Goal: Task Accomplishment & Management: Complete application form

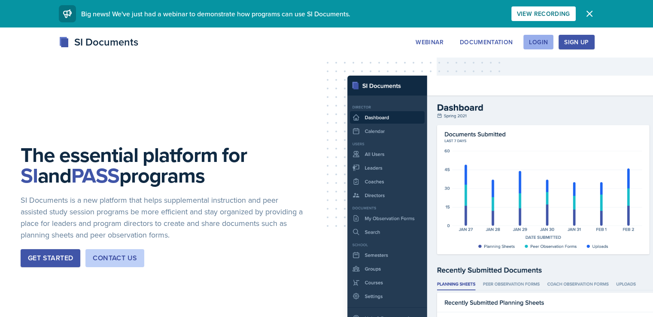
click at [548, 44] on div "Login" at bounding box center [538, 42] width 19 height 7
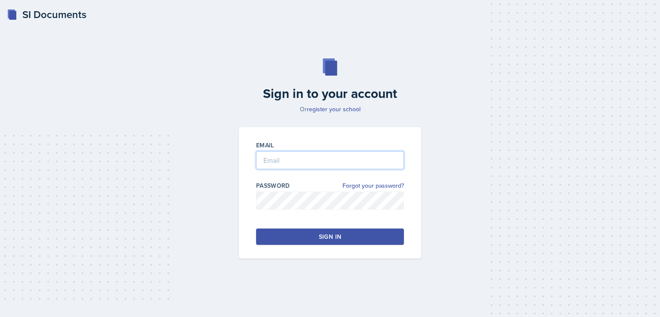
click at [304, 164] on input "email" at bounding box center [330, 160] width 148 height 18
type input "mwestra@students.kennesaw.edu"
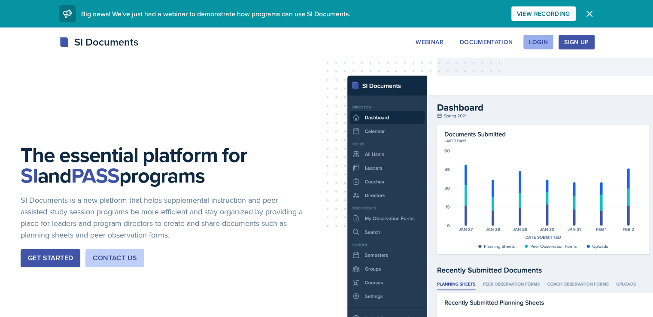
click at [548, 40] on div "Login" at bounding box center [538, 42] width 19 height 7
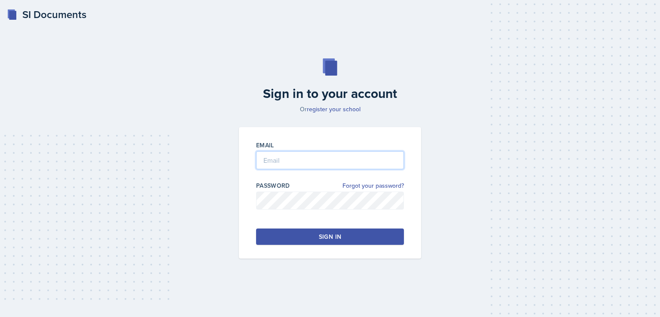
click at [293, 165] on input "email" at bounding box center [330, 160] width 148 height 18
type input "mwestra@students.kennesaw.edu"
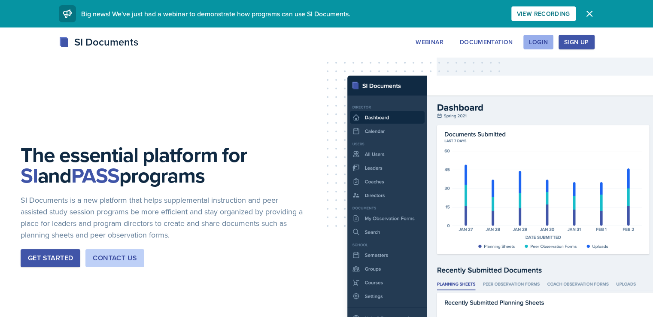
click at [548, 42] on div "Login" at bounding box center [538, 42] width 19 height 7
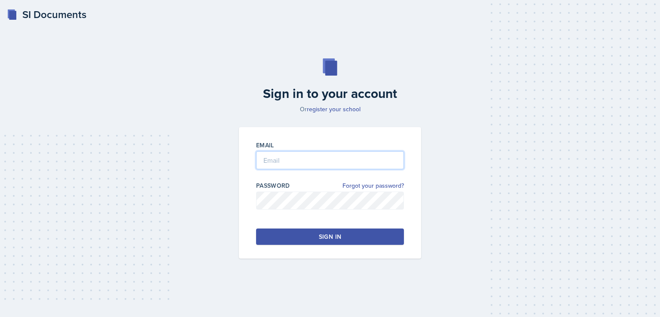
click at [329, 164] on input "email" at bounding box center [330, 160] width 148 height 18
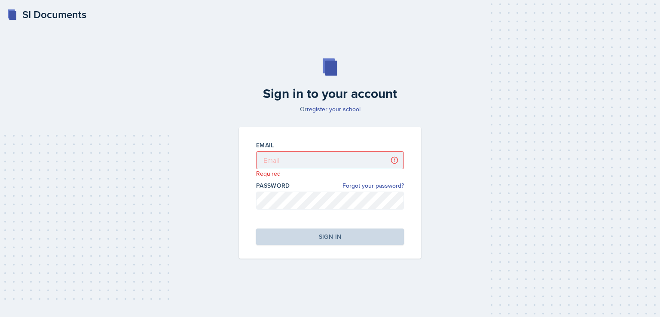
click at [299, 151] on div "Email Required" at bounding box center [330, 159] width 148 height 37
click at [301, 158] on input "email" at bounding box center [330, 160] width 148 height 18
click at [356, 184] on link "Forgot your password?" at bounding box center [372, 185] width 61 height 9
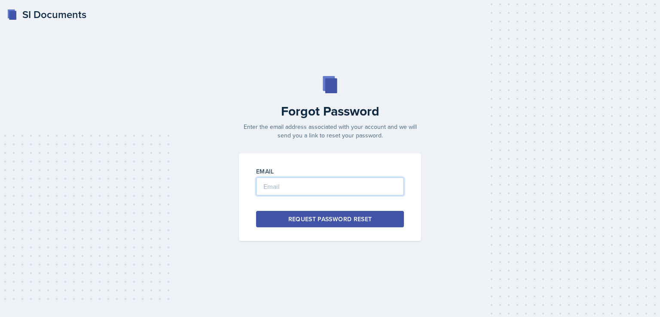
click at [349, 186] on input "email" at bounding box center [330, 186] width 148 height 18
type input "mwestra@students.kennesaw.edu"
click at [358, 221] on div "Request Password Reset" at bounding box center [330, 219] width 84 height 9
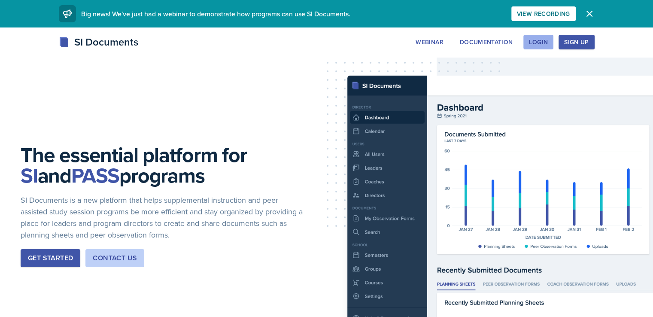
click at [548, 43] on div "Login" at bounding box center [538, 42] width 19 height 7
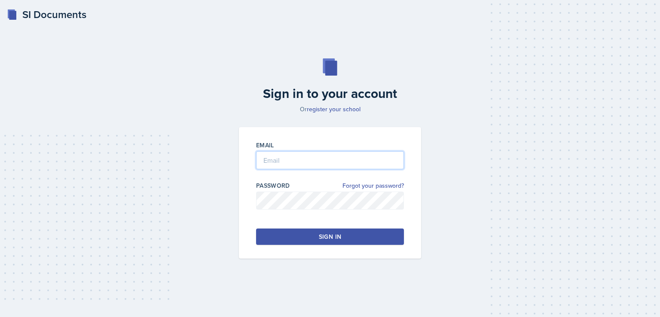
click at [279, 162] on input "email" at bounding box center [330, 160] width 148 height 18
type input "[EMAIL_ADDRESS][DOMAIN_NAME]"
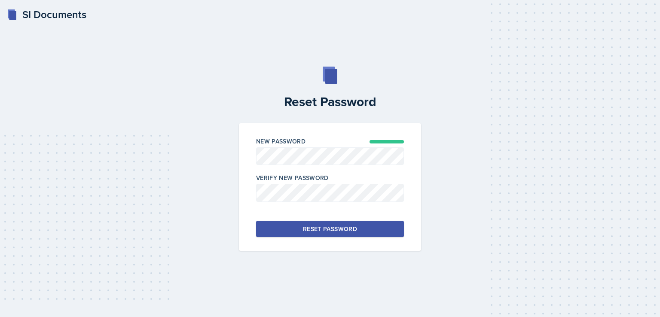
click at [354, 226] on div "Reset Password" at bounding box center [330, 229] width 54 height 9
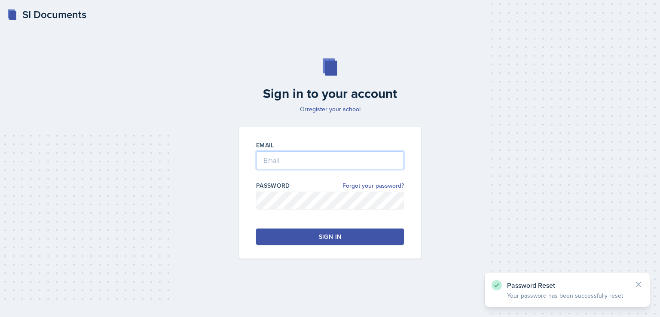
click at [338, 162] on input "email" at bounding box center [330, 160] width 148 height 18
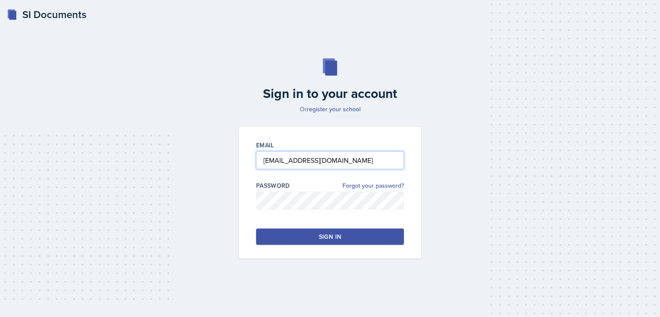
type input "[EMAIL_ADDRESS][DOMAIN_NAME]"
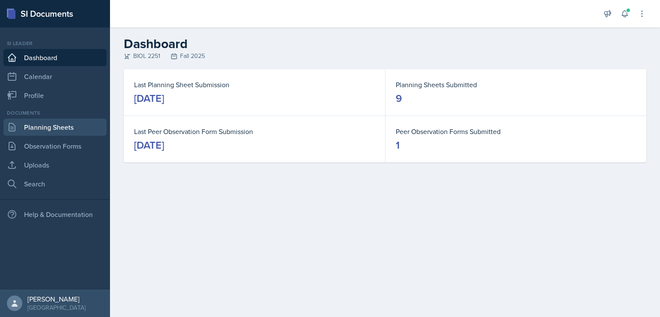
click at [33, 128] on link "Planning Sheets" at bounding box center [54, 127] width 103 height 17
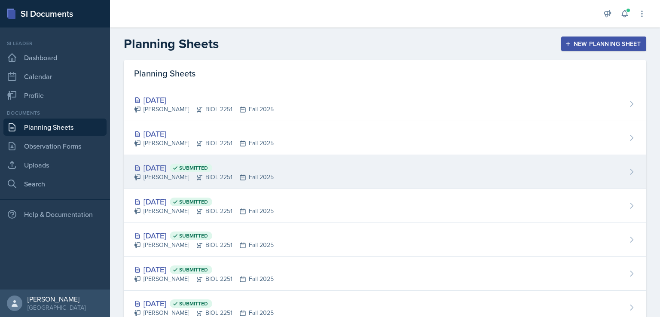
click at [165, 167] on div "[DATE] Submitted" at bounding box center [204, 168] width 140 height 12
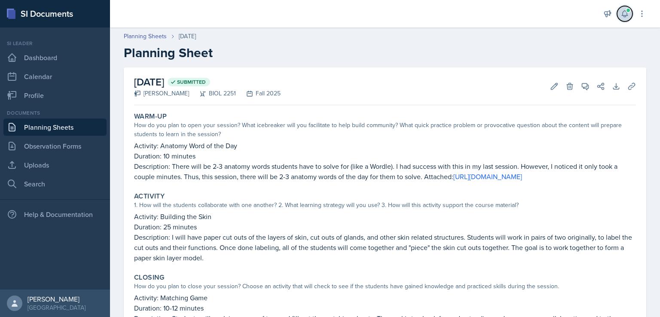
click at [624, 15] on icon at bounding box center [624, 13] width 9 height 9
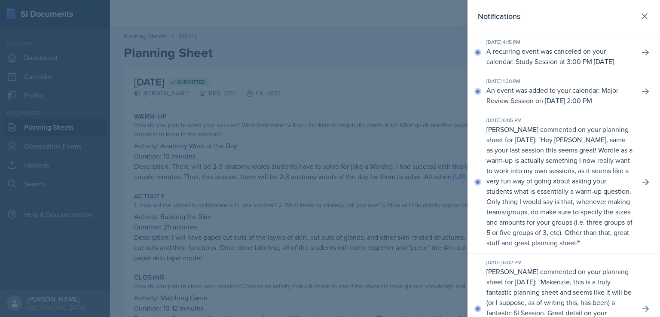
click at [377, 40] on div at bounding box center [330, 158] width 660 height 317
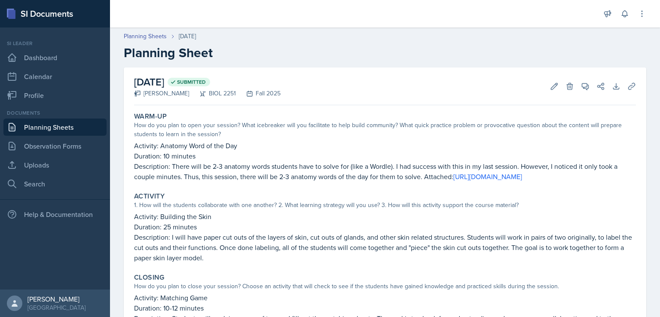
click at [52, 125] on link "Planning Sheets" at bounding box center [54, 127] width 103 height 17
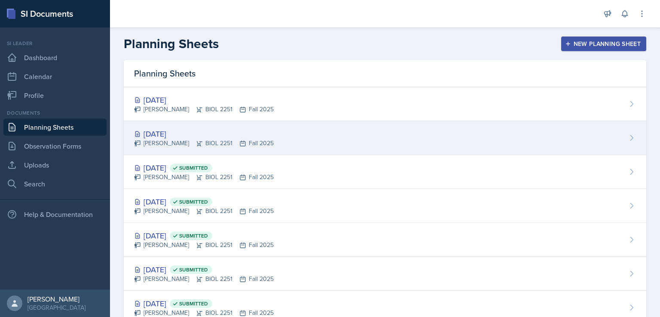
click at [167, 133] on div "[DATE]" at bounding box center [204, 134] width 140 height 12
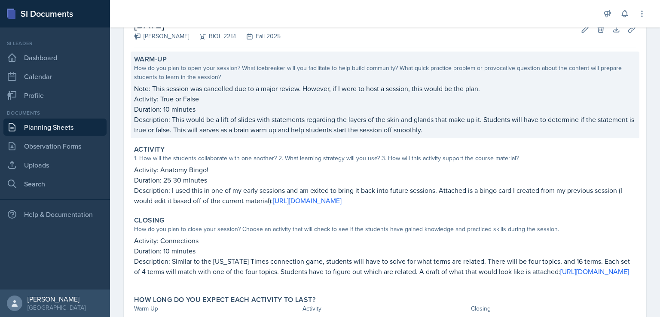
scroll to position [60, 0]
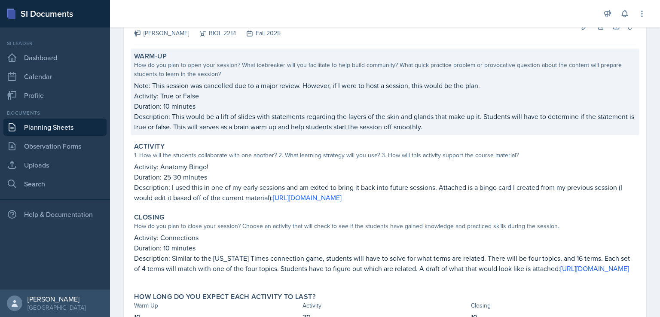
click at [299, 86] on p "Note: This session was cancelled due to a major review. However, if I were to h…" at bounding box center [385, 85] width 502 height 10
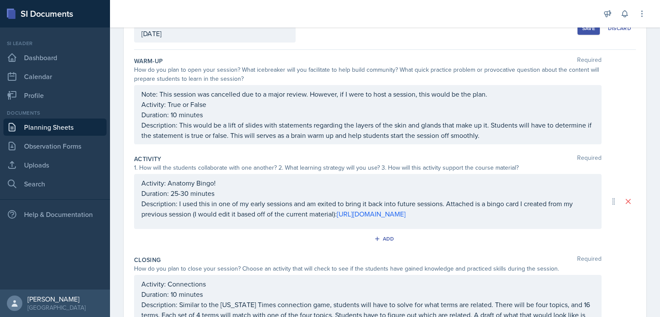
click at [307, 95] on div "Note: This session was cancelled due to a major review. However, if I were to h…" at bounding box center [367, 114] width 467 height 59
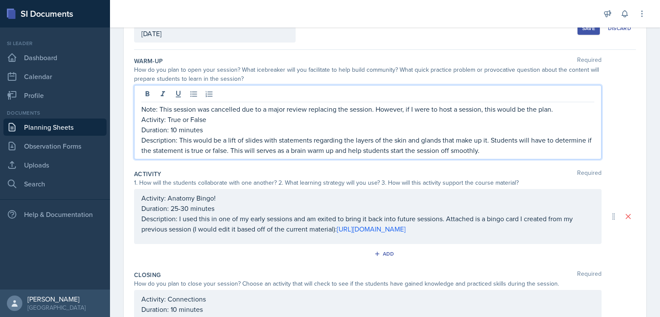
click at [328, 134] on p "Duration: 10 minutes" at bounding box center [367, 130] width 453 height 10
click at [186, 151] on p "Description: This would be a lift of slides with statements regarding the layer…" at bounding box center [367, 145] width 453 height 21
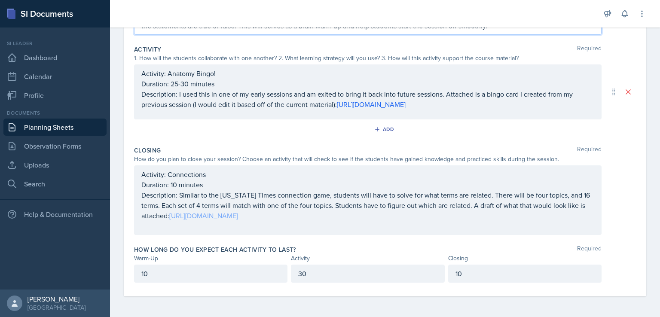
scroll to position [203, 0]
click at [238, 215] on link "[URL][DOMAIN_NAME]" at bounding box center [203, 215] width 69 height 9
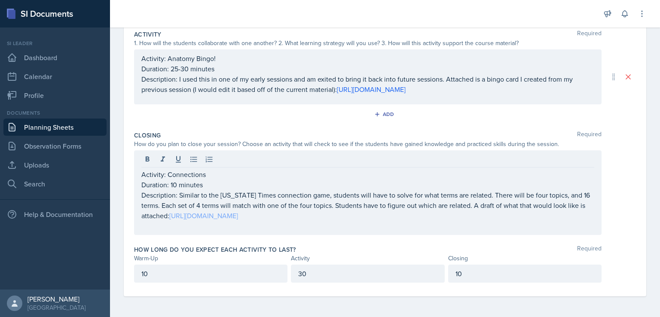
scroll to position [188, 0]
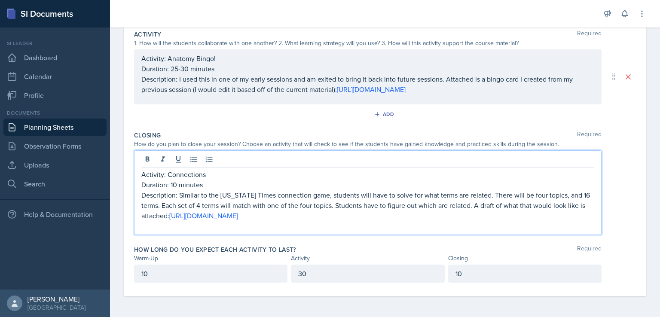
click at [202, 205] on p "Description: Similar to the [US_STATE] Times connection game, students will hav…" at bounding box center [367, 205] width 453 height 31
click at [312, 205] on p "Description: Similar to the [US_STATE] Times connection game, students will hav…" at bounding box center [367, 205] width 453 height 31
click at [542, 195] on p "Description: Similar to the [US_STATE] Times connection game, students will hav…" at bounding box center [367, 205] width 453 height 31
click at [586, 194] on p "Description: Similar to the [US_STATE] Times connection game, students will hav…" at bounding box center [367, 205] width 453 height 31
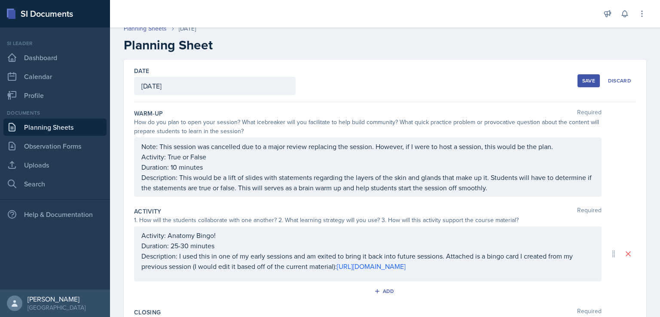
scroll to position [0, 0]
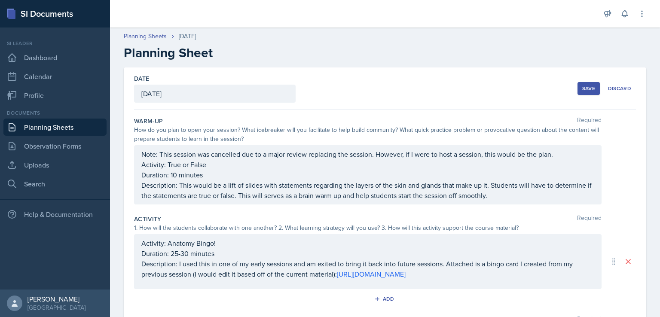
click at [480, 156] on div "Note: This session was cancelled due to a major review replacing the session. H…" at bounding box center [367, 174] width 467 height 59
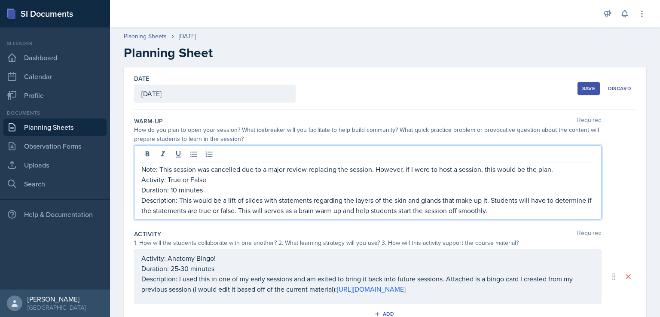
click at [460, 172] on p "Note: This session was cancelled due to a major review replacing the session. H…" at bounding box center [367, 169] width 453 height 10
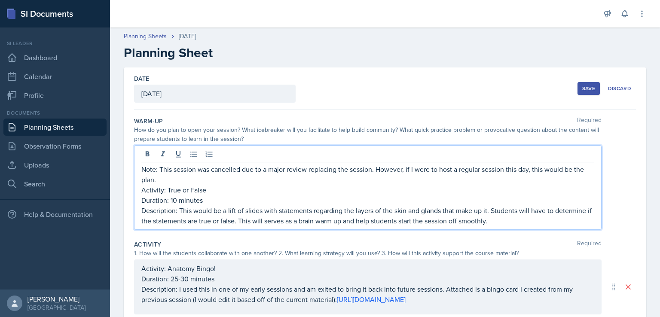
click at [577, 92] on button "Save" at bounding box center [588, 88] width 22 height 13
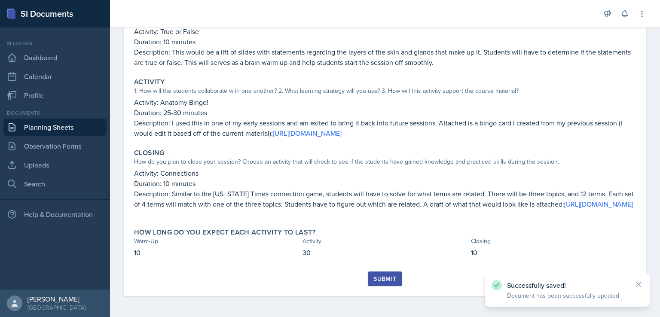
scroll to position [134, 0]
click at [390, 279] on div "Submit" at bounding box center [384, 278] width 23 height 7
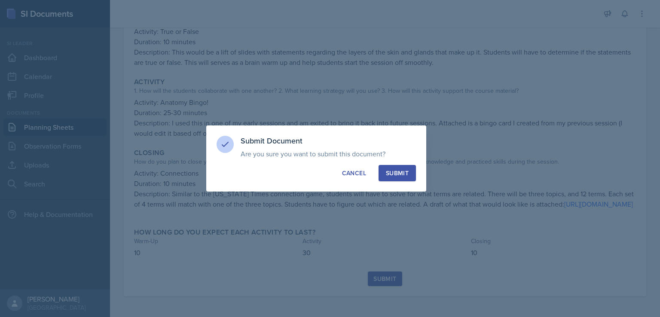
click at [394, 172] on div "Submit" at bounding box center [397, 173] width 23 height 9
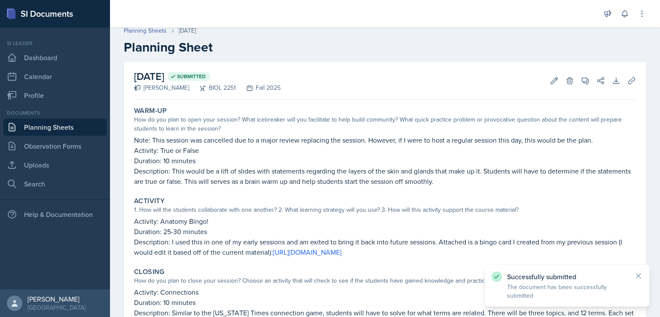
scroll to position [0, 0]
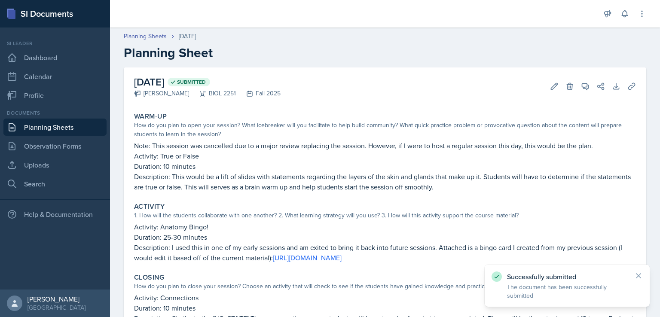
click at [64, 120] on link "Planning Sheets" at bounding box center [54, 127] width 103 height 17
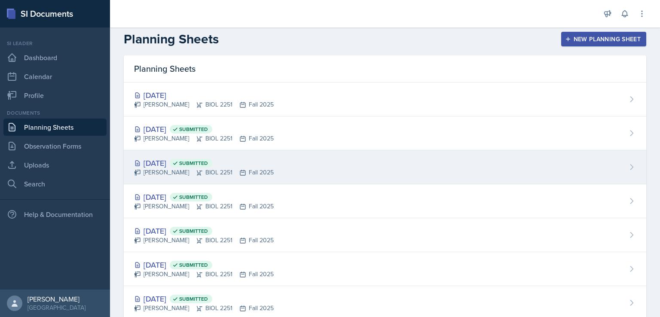
scroll to position [2, 0]
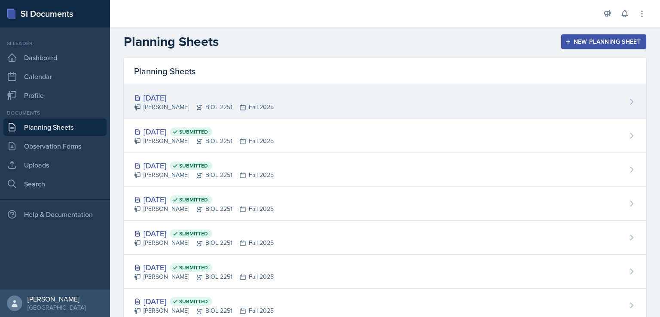
click at [165, 93] on div "[DATE]" at bounding box center [204, 98] width 140 height 12
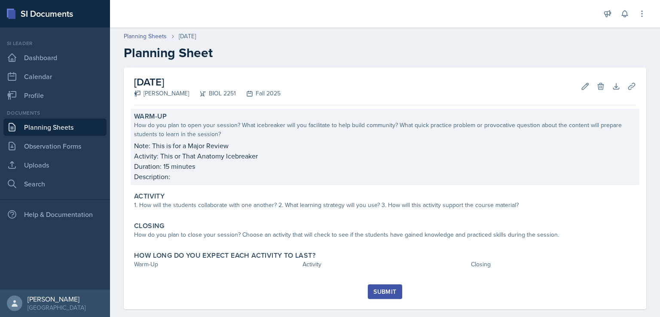
scroll to position [12, 0]
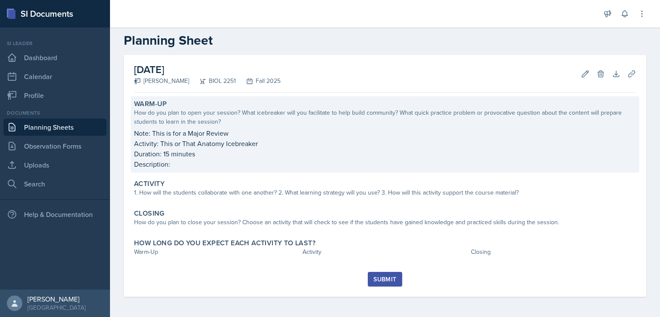
click at [297, 125] on div "How do you plan to open your session? What icebreaker will you facilitate to he…" at bounding box center [385, 117] width 502 height 18
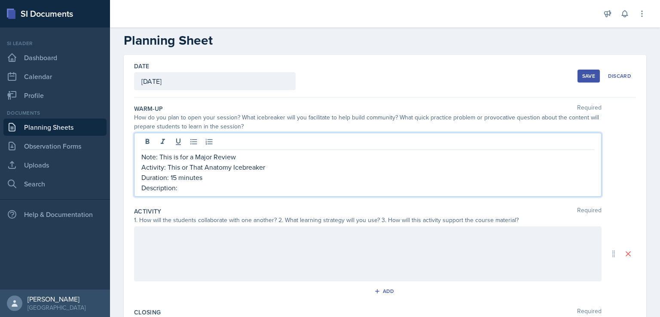
click at [286, 143] on div "Note: This is for a Major Review Activity: This or That Anatomy Icebreaker Dura…" at bounding box center [367, 165] width 467 height 64
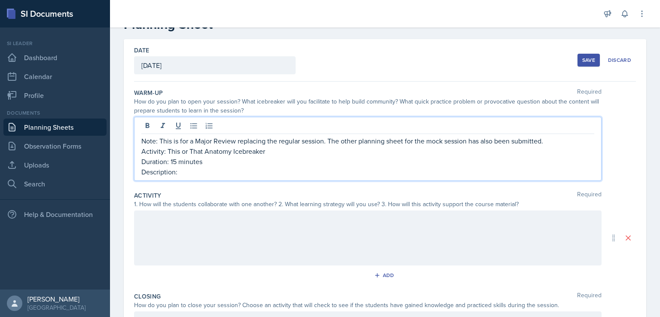
scroll to position [50, 0]
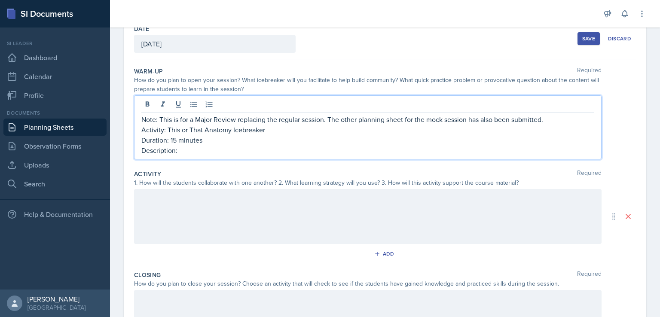
click at [207, 146] on p "Description:" at bounding box center [367, 150] width 453 height 10
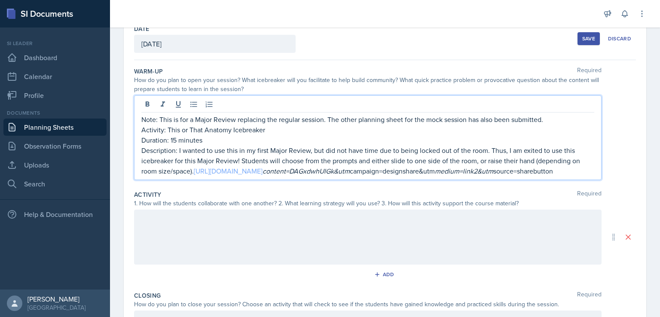
click at [224, 170] on link "[URL][DOMAIN_NAME]" at bounding box center [228, 170] width 69 height 9
click at [262, 176] on em "content=DAGxdwhUlGk&utm" at bounding box center [305, 170] width 87 height 9
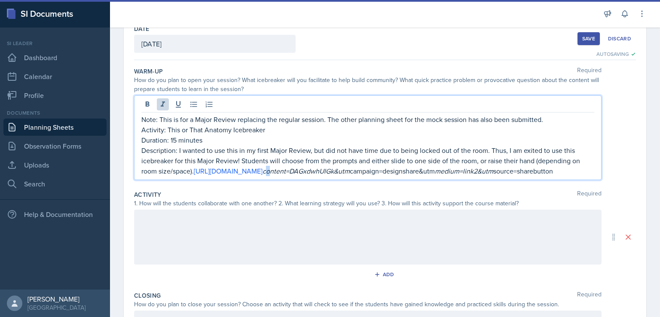
drag, startPoint x: 155, startPoint y: 183, endPoint x: 159, endPoint y: 183, distance: 4.7
click at [262, 176] on em "content=DAGxdwhUlGk&utm" at bounding box center [305, 170] width 87 height 9
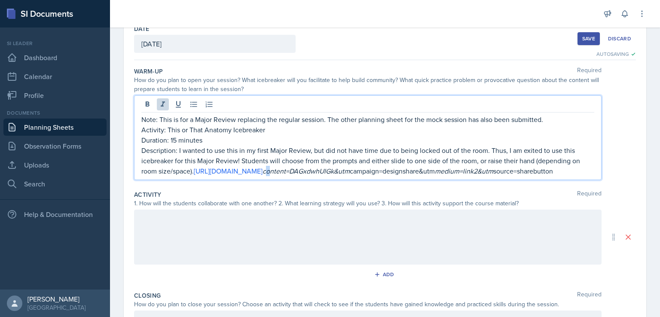
click at [262, 176] on em "content=DAGxdwhUlGk&utm" at bounding box center [305, 170] width 87 height 9
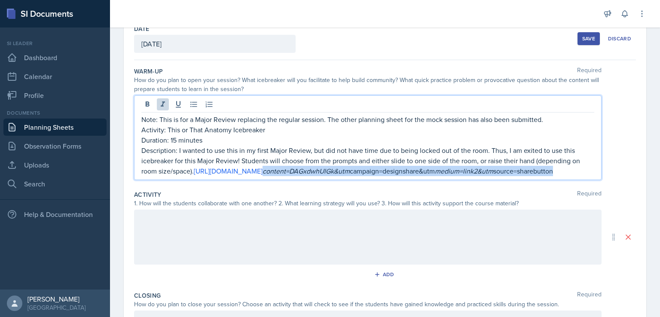
drag, startPoint x: 153, startPoint y: 182, endPoint x: 482, endPoint y: 178, distance: 329.0
click at [482, 176] on p "Description: I wanted to use this in my first Major Review, but did not have ti…" at bounding box center [367, 160] width 453 height 31
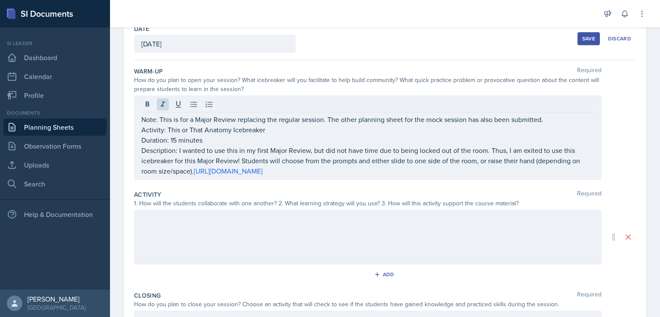
click at [394, 228] on div at bounding box center [367, 237] width 467 height 55
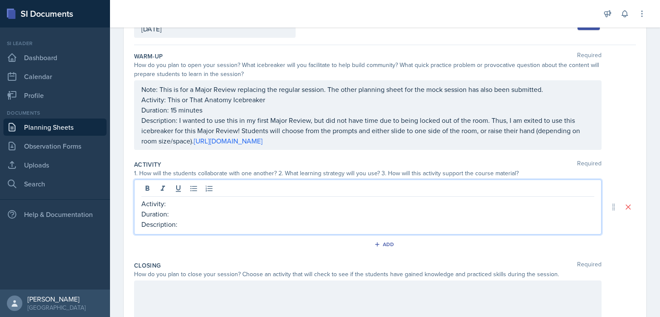
click at [306, 200] on p "Activity:" at bounding box center [367, 203] width 453 height 10
click at [286, 216] on p "Duration:" at bounding box center [367, 214] width 453 height 10
click at [278, 222] on p "Description:" at bounding box center [367, 224] width 453 height 10
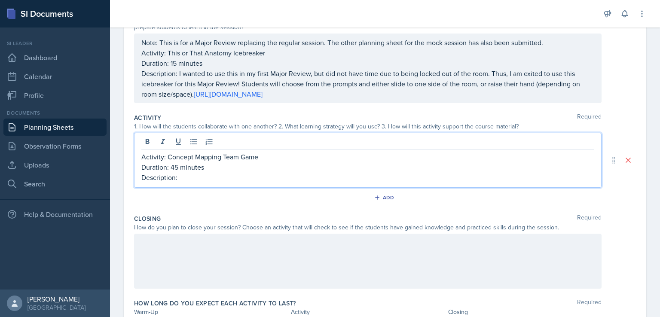
scroll to position [119, 0]
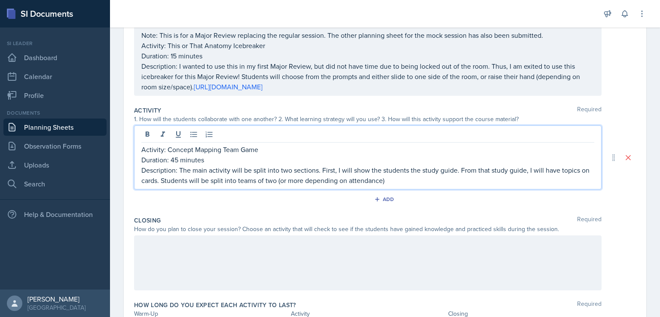
click at [206, 158] on p "Duration: 45 minutes" at bounding box center [367, 160] width 453 height 10
click at [392, 178] on p "Description: The main activity will be split into two sections. First, I will s…" at bounding box center [367, 175] width 453 height 21
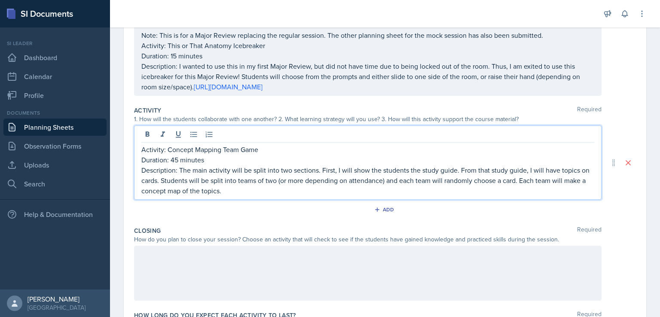
click at [180, 192] on p "Description: The main activity will be split into two sections. First, I will s…" at bounding box center [367, 180] width 453 height 31
click at [289, 189] on p "Description: The main activity will be split into two sections. First, I will s…" at bounding box center [367, 180] width 453 height 31
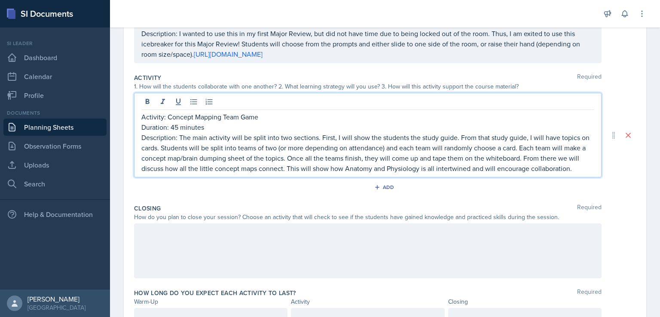
scroll to position [156, 0]
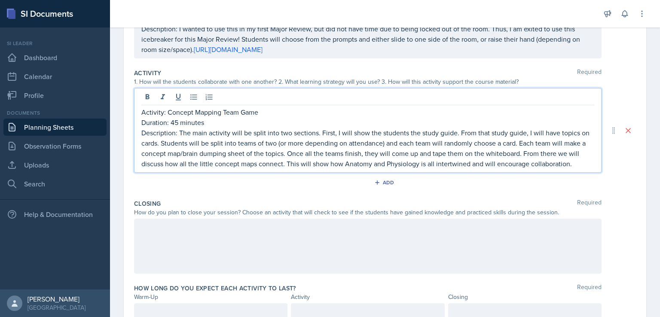
click at [158, 145] on p "Description: The main activity will be split into two sections. First, I will s…" at bounding box center [367, 148] width 453 height 41
click at [155, 145] on p "Description: The main activity will be split into two sections. First, I will s…" at bounding box center [367, 148] width 453 height 41
click at [156, 145] on p "Description: The main activity will be split into two sections. First, I will s…" at bounding box center [367, 148] width 453 height 41
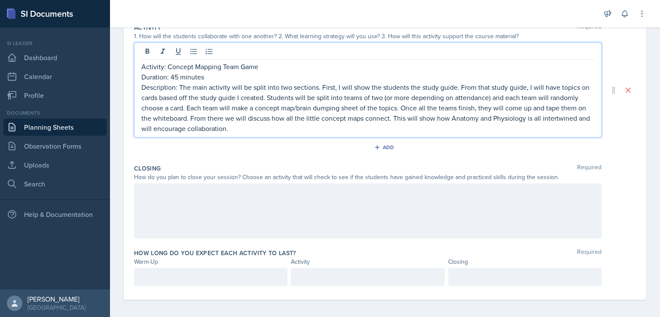
scroll to position [204, 0]
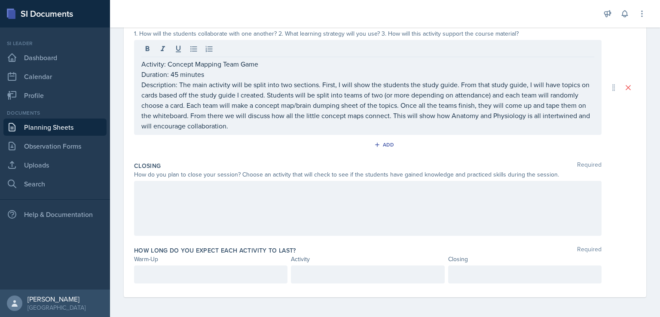
click at [375, 211] on div at bounding box center [367, 208] width 467 height 55
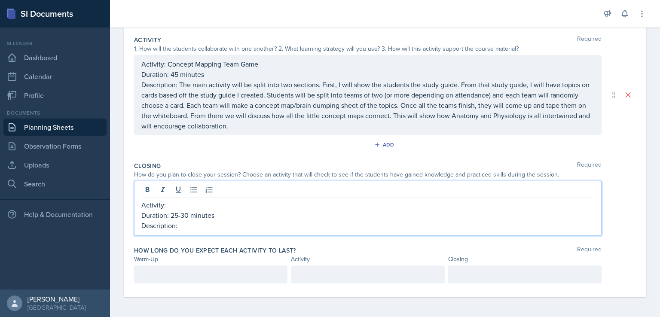
click at [356, 208] on p "Activity:" at bounding box center [367, 205] width 453 height 10
click at [293, 223] on p "Description:" at bounding box center [367, 225] width 453 height 10
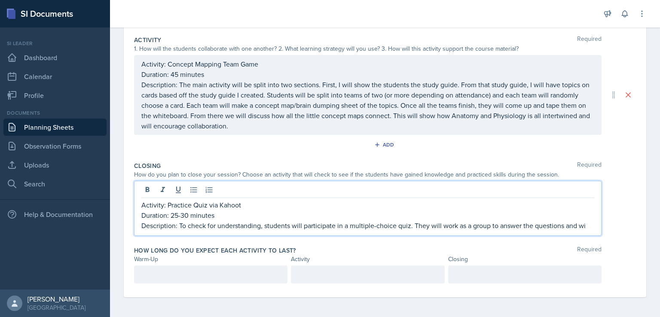
scroll to position [198, 0]
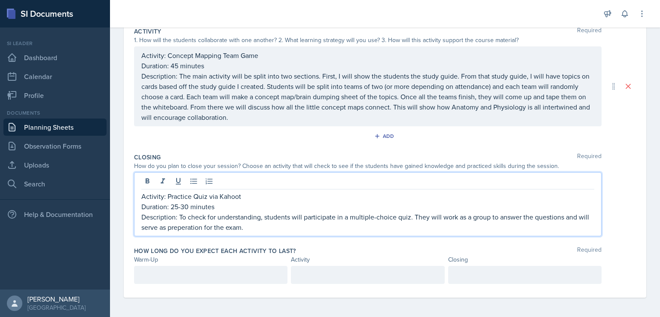
click at [210, 228] on p "Description: To check for understanding, students will participate in a multipl…" at bounding box center [367, 222] width 453 height 21
click at [215, 228] on p "Description: To check for understanding, students will participate in a multipl…" at bounding box center [367, 222] width 453 height 21
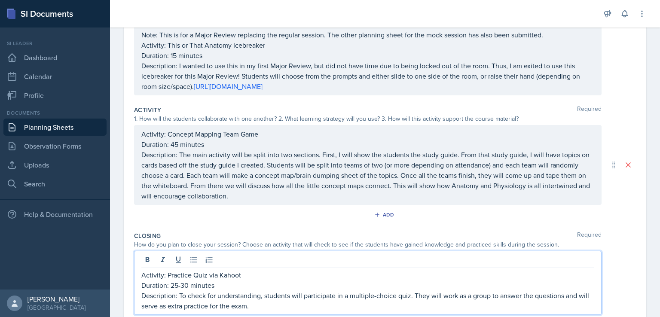
scroll to position [0, 0]
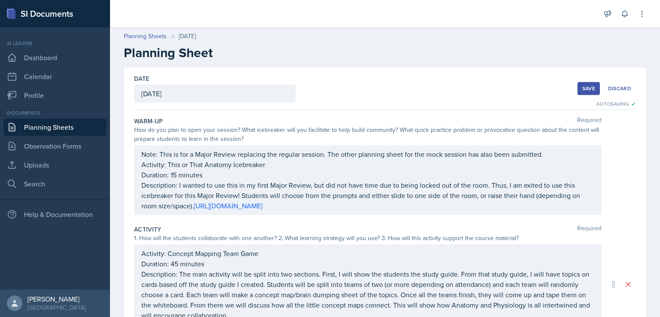
click at [577, 85] on button "Save" at bounding box center [588, 88] width 22 height 13
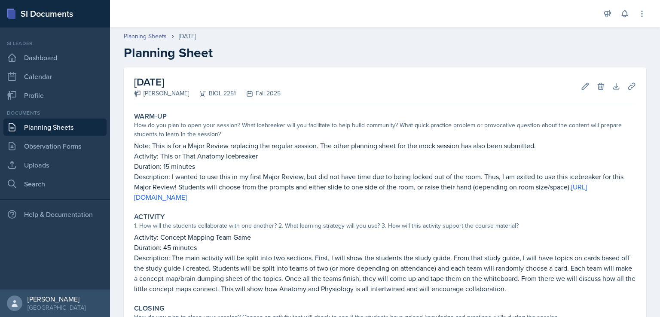
click at [69, 122] on link "Planning Sheets" at bounding box center [54, 127] width 103 height 17
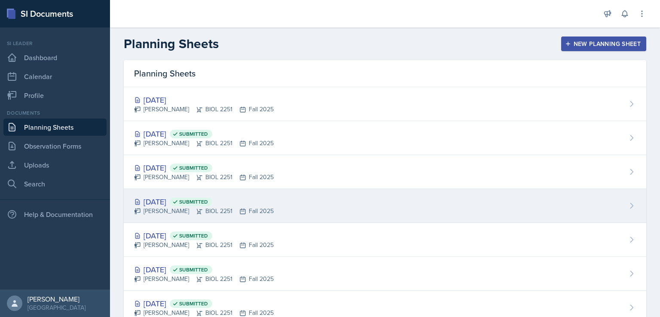
click at [165, 198] on div "[DATE] Submitted" at bounding box center [204, 202] width 140 height 12
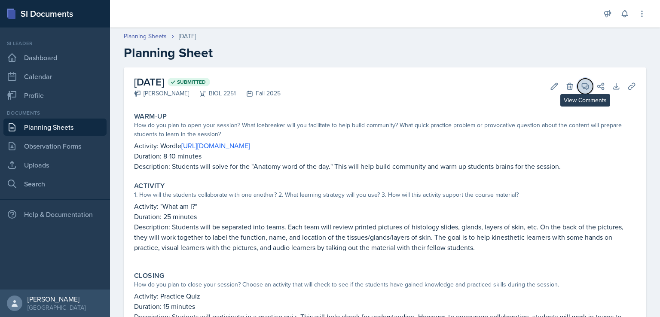
click at [577, 91] on button "View Comments" at bounding box center [584, 86] width 15 height 15
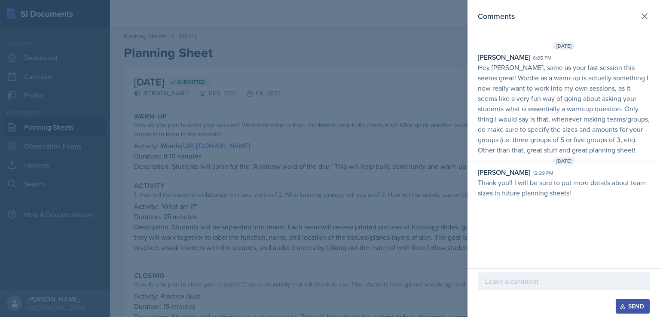
click at [376, 156] on div at bounding box center [330, 158] width 660 height 317
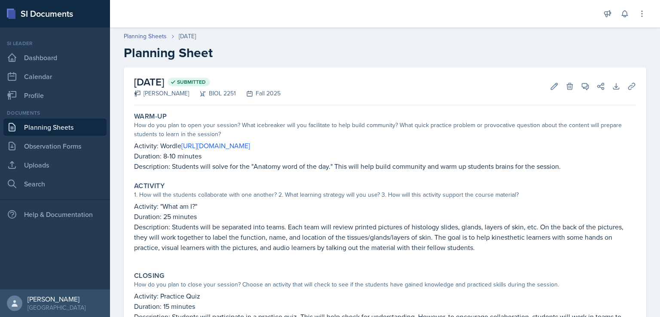
click at [46, 129] on link "Planning Sheets" at bounding box center [54, 127] width 103 height 17
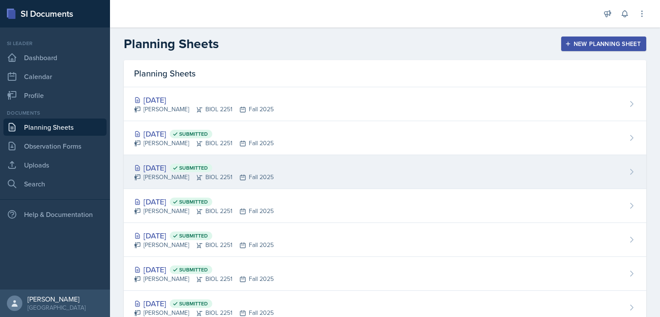
click at [169, 172] on div "[DATE] Submitted" at bounding box center [204, 168] width 140 height 12
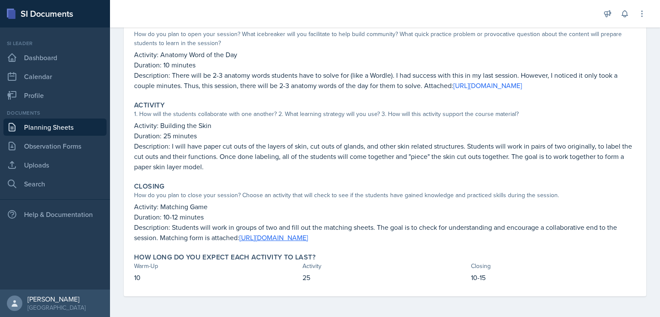
scroll to position [112, 0]
click at [61, 130] on link "Planning Sheets" at bounding box center [54, 127] width 103 height 17
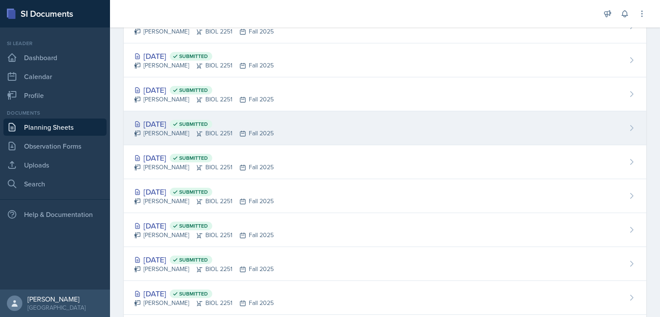
click at [173, 118] on div "[DATE] Submitted" at bounding box center [204, 124] width 140 height 12
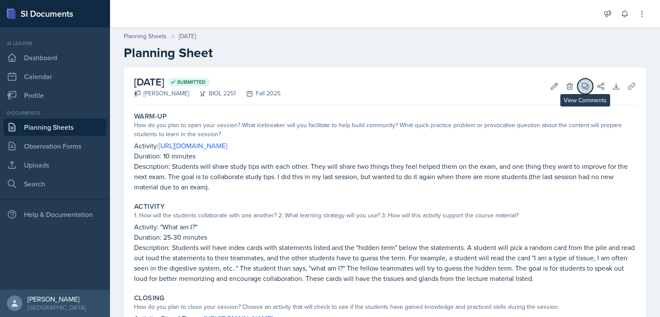
click at [581, 82] on icon at bounding box center [585, 86] width 9 height 9
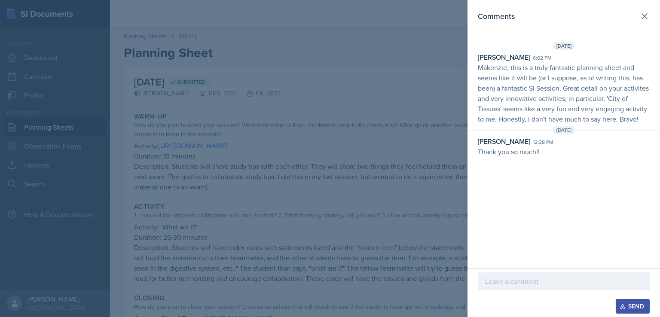
click at [231, 128] on div at bounding box center [330, 158] width 660 height 317
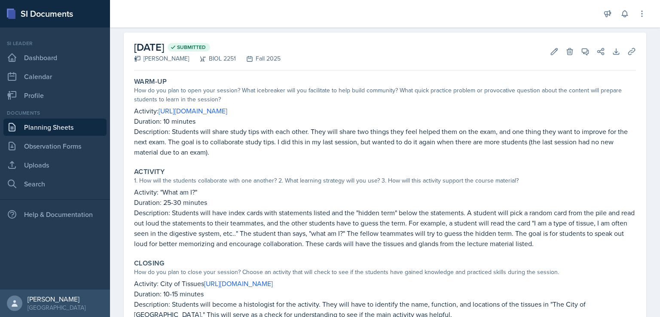
scroll to position [34, 0]
click at [81, 127] on link "Planning Sheets" at bounding box center [54, 127] width 103 height 17
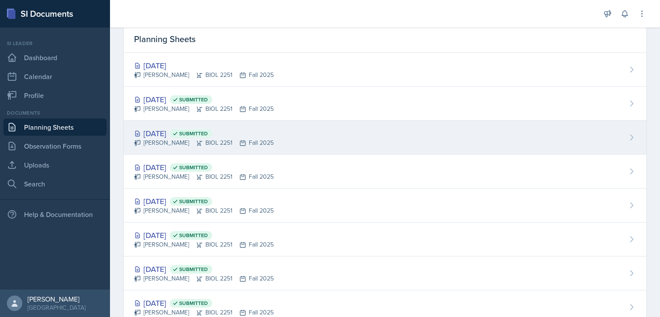
click at [173, 135] on div "[DATE] Submitted" at bounding box center [204, 134] width 140 height 12
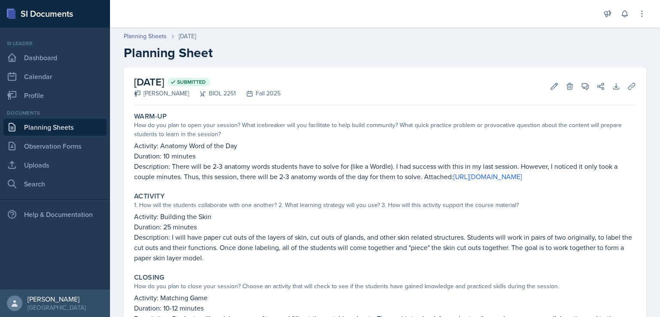
click at [57, 126] on link "Planning Sheets" at bounding box center [54, 127] width 103 height 17
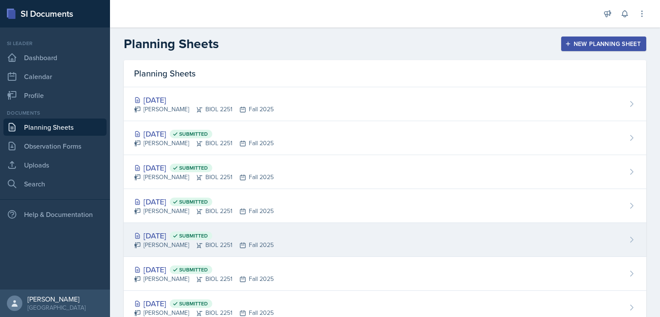
click at [164, 230] on div "[DATE] Submitted" at bounding box center [204, 236] width 140 height 12
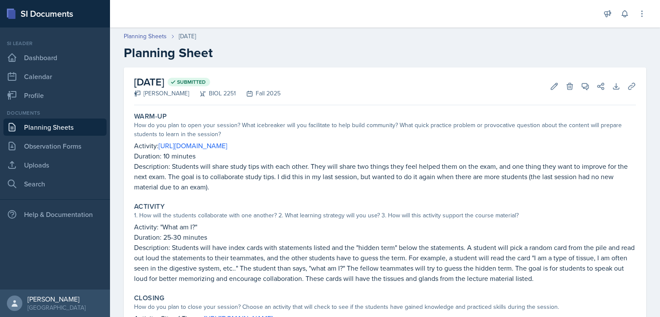
click at [64, 127] on link "Planning Sheets" at bounding box center [54, 127] width 103 height 17
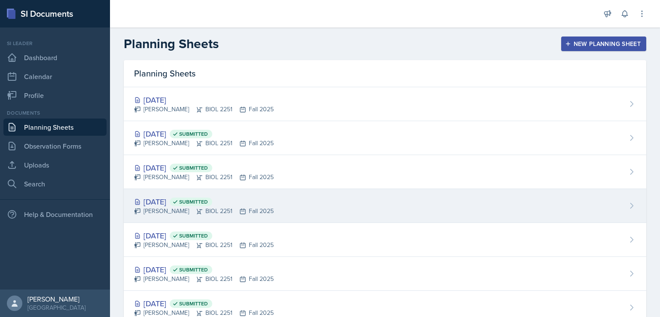
click at [170, 201] on div "[DATE] Submitted" at bounding box center [204, 202] width 140 height 12
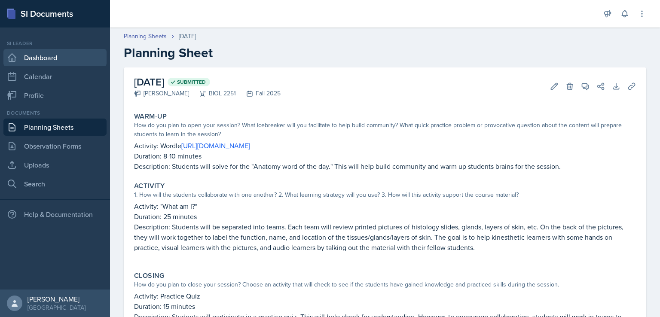
click at [52, 53] on link "Dashboard" at bounding box center [54, 57] width 103 height 17
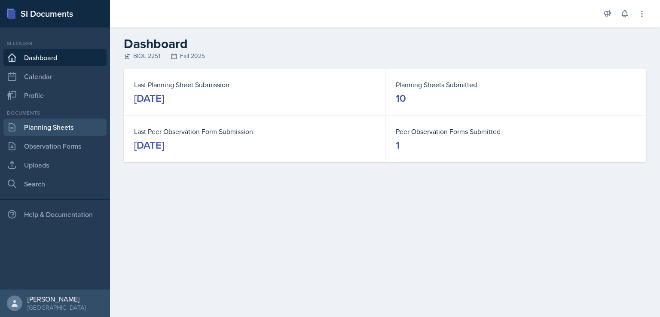
click at [60, 128] on link "Planning Sheets" at bounding box center [54, 127] width 103 height 17
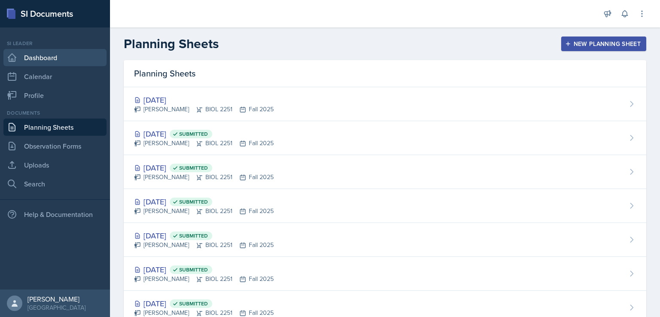
click at [37, 53] on link "Dashboard" at bounding box center [54, 57] width 103 height 17
